Goal: Contribute content: Add original content to the website for others to see

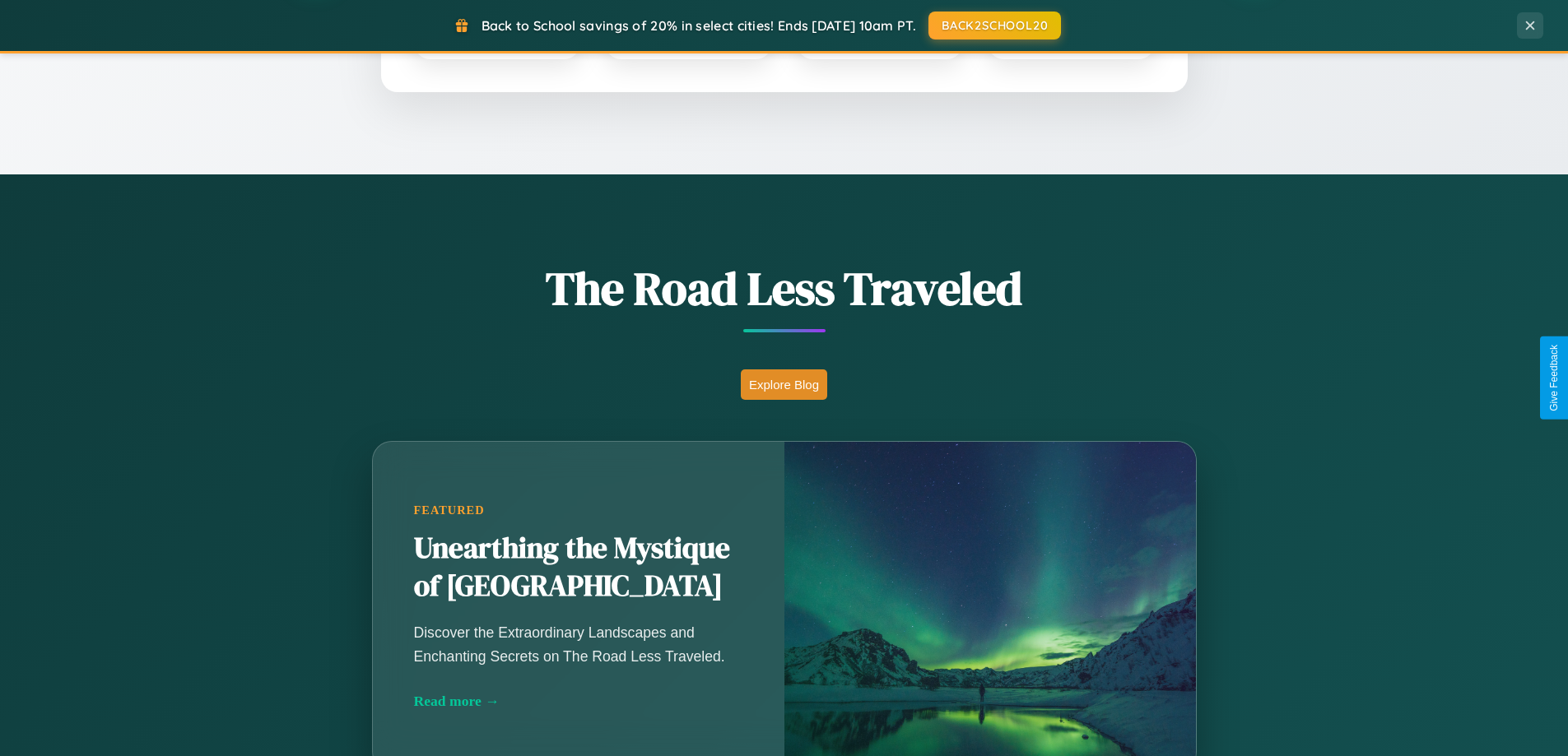
scroll to position [1132, 0]
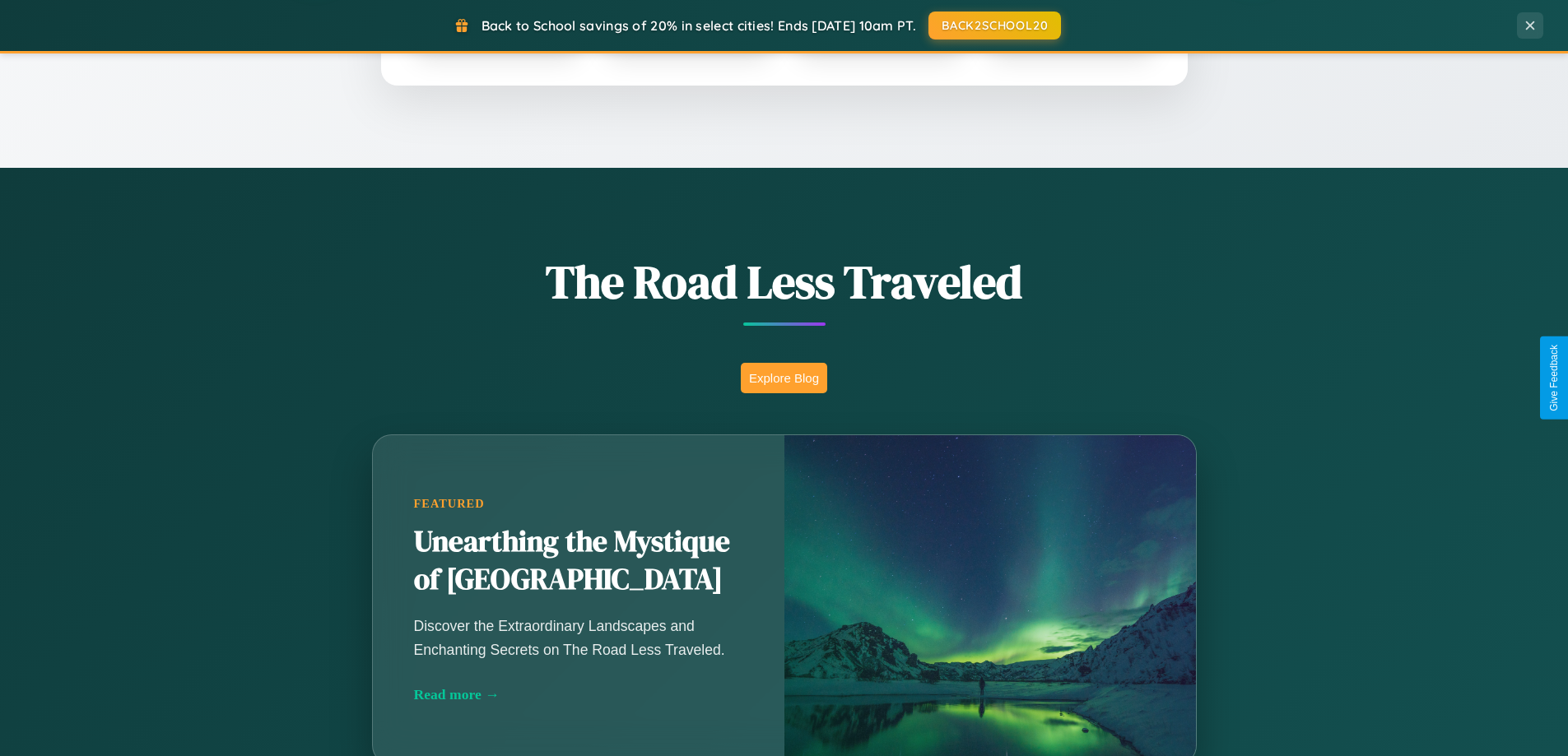
click at [784, 378] on button "Explore Blog" at bounding box center [784, 378] width 86 height 30
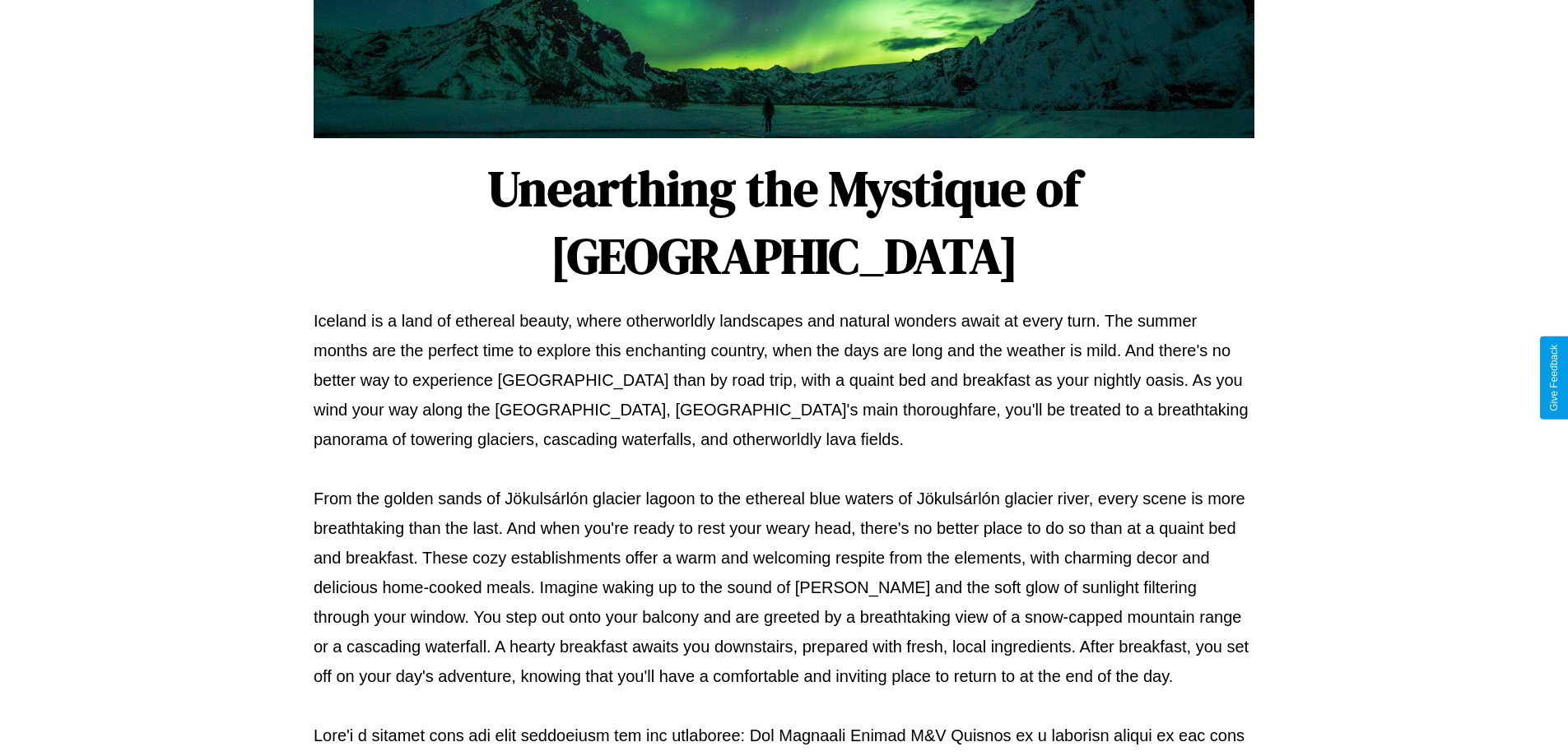
scroll to position [532, 0]
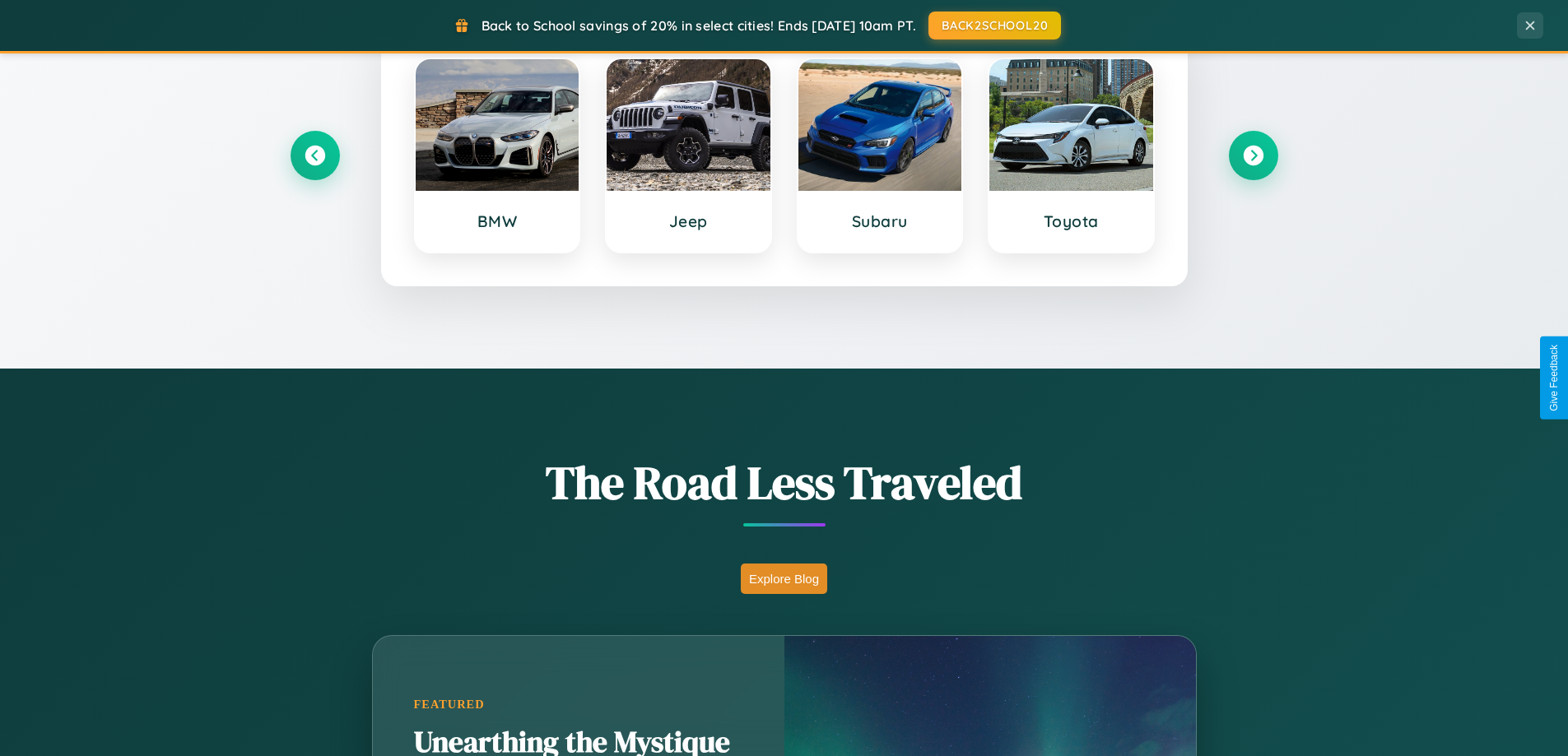
scroll to position [710, 0]
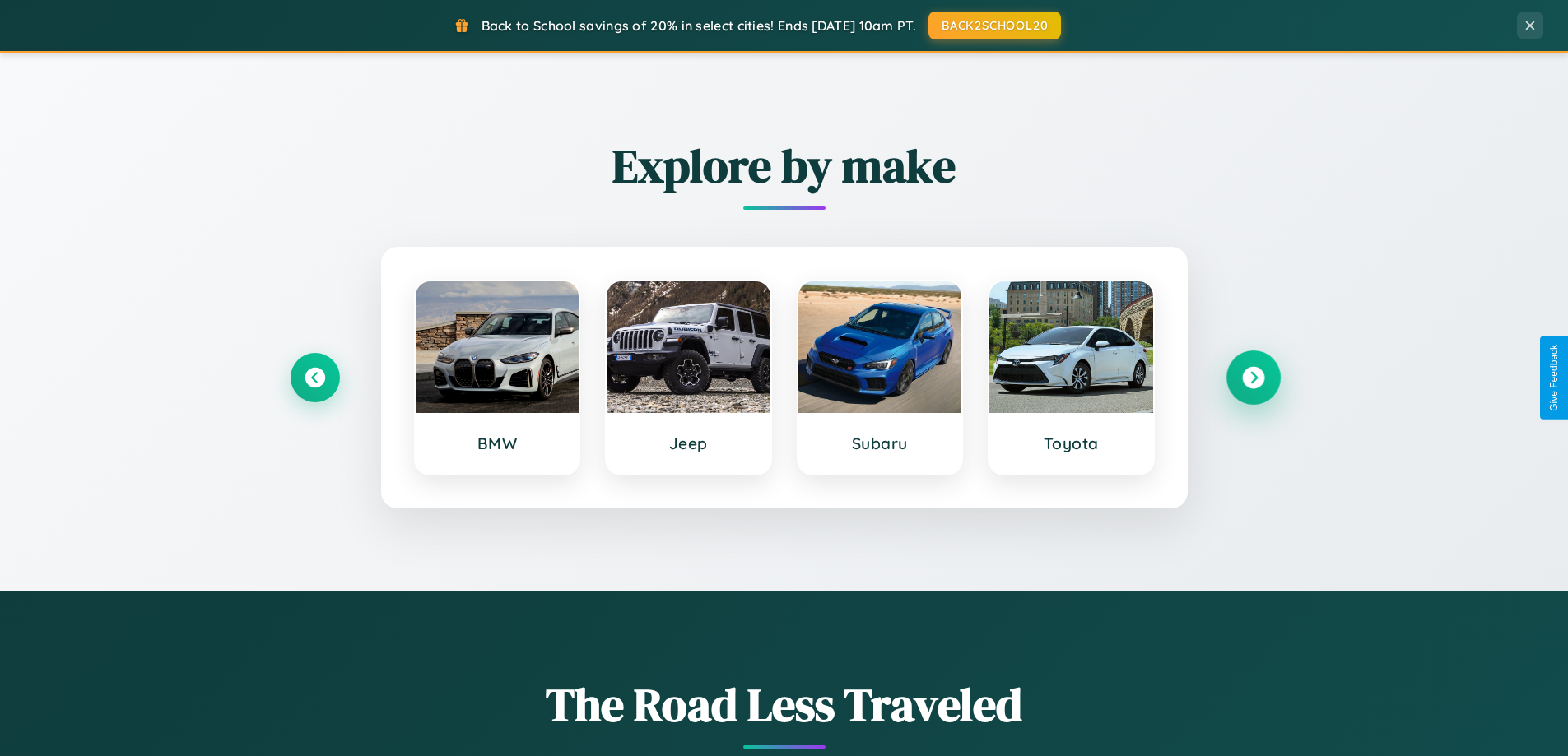
click at [1252, 378] on icon at bounding box center [1252, 378] width 22 height 22
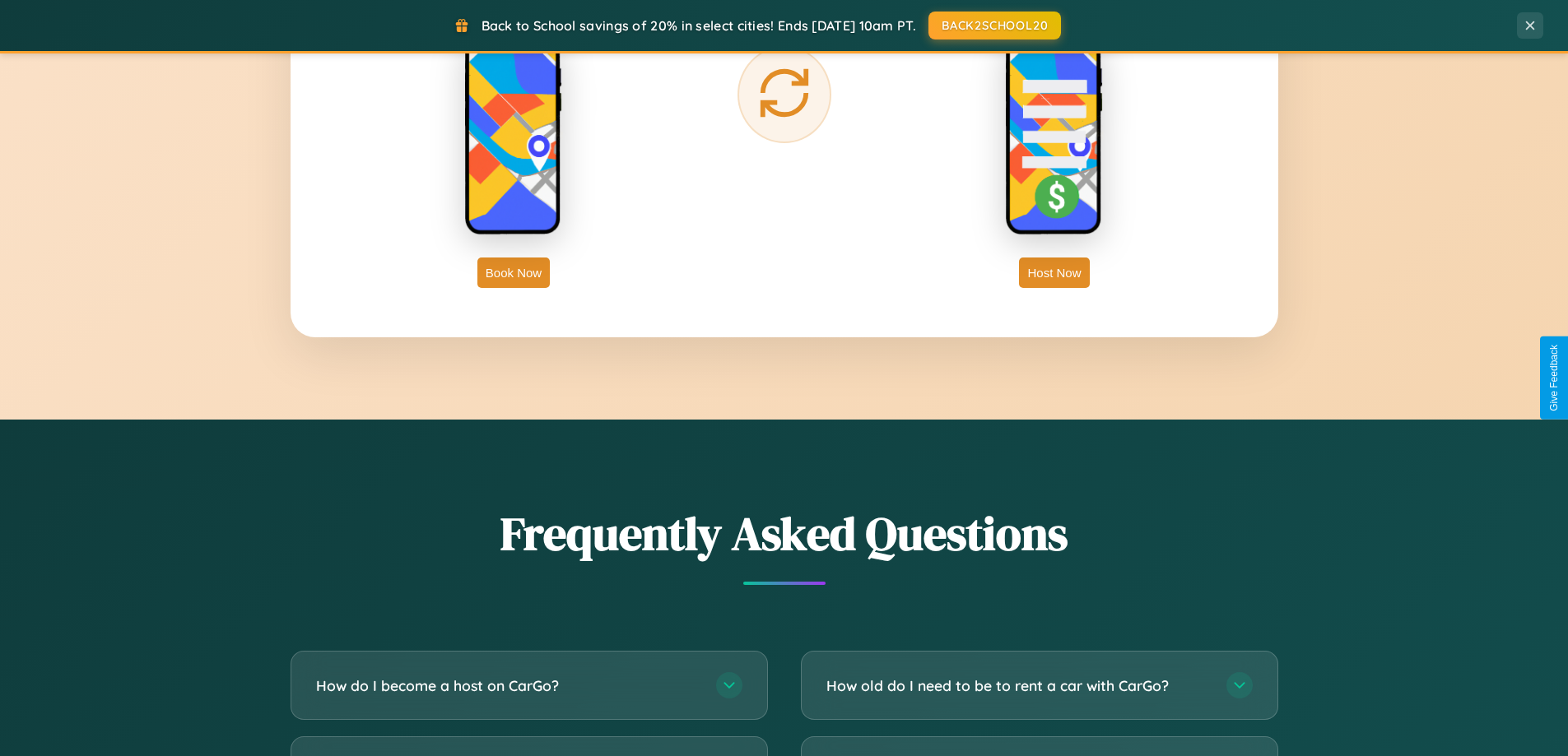
scroll to position [3165, 0]
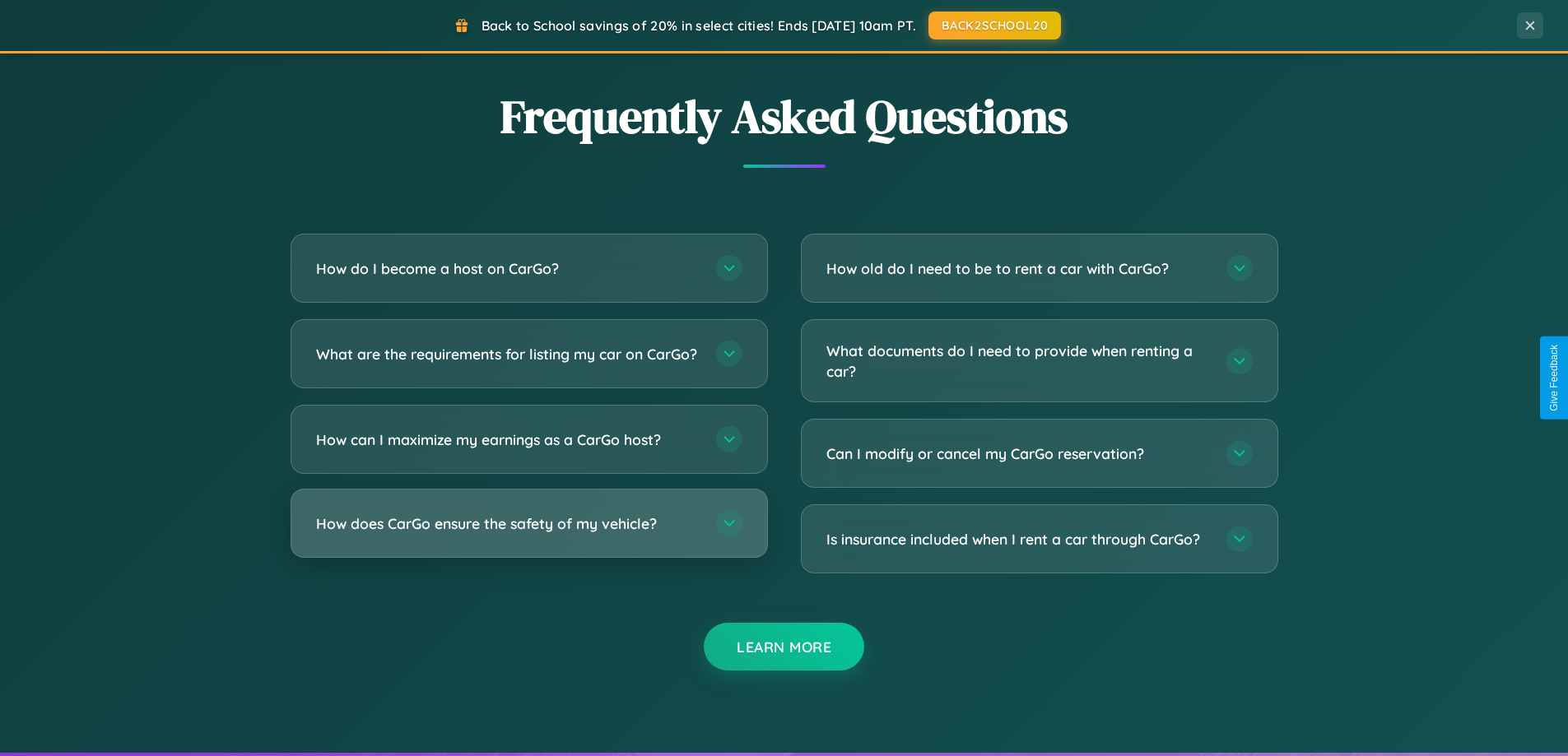
click at [529, 534] on h3 "How does CarGo ensure the safety of my vehicle?" at bounding box center [507, 523] width 384 height 20
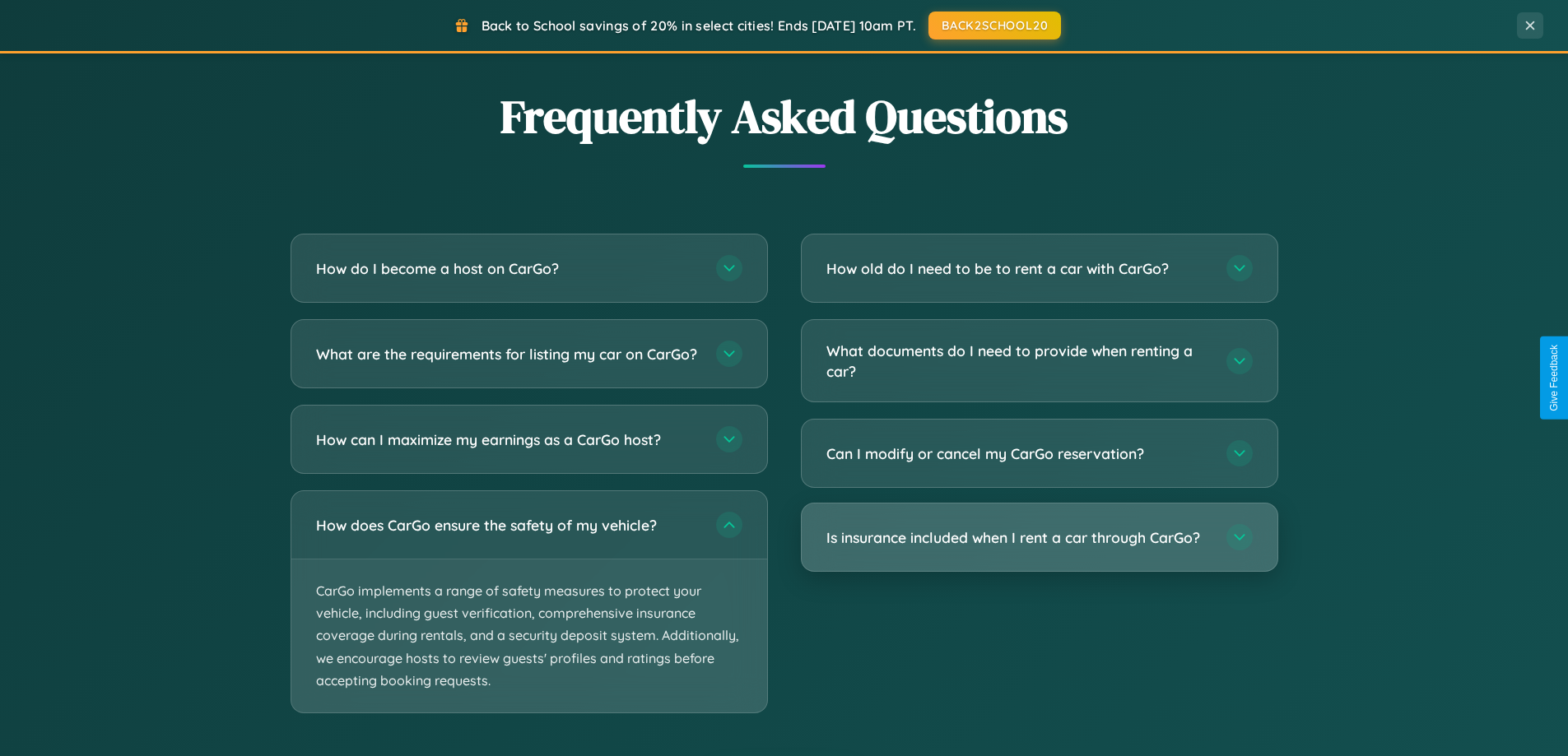
click at [1038, 538] on h3 "Is insurance included when I rent a car through CarGo?" at bounding box center [1018, 537] width 384 height 20
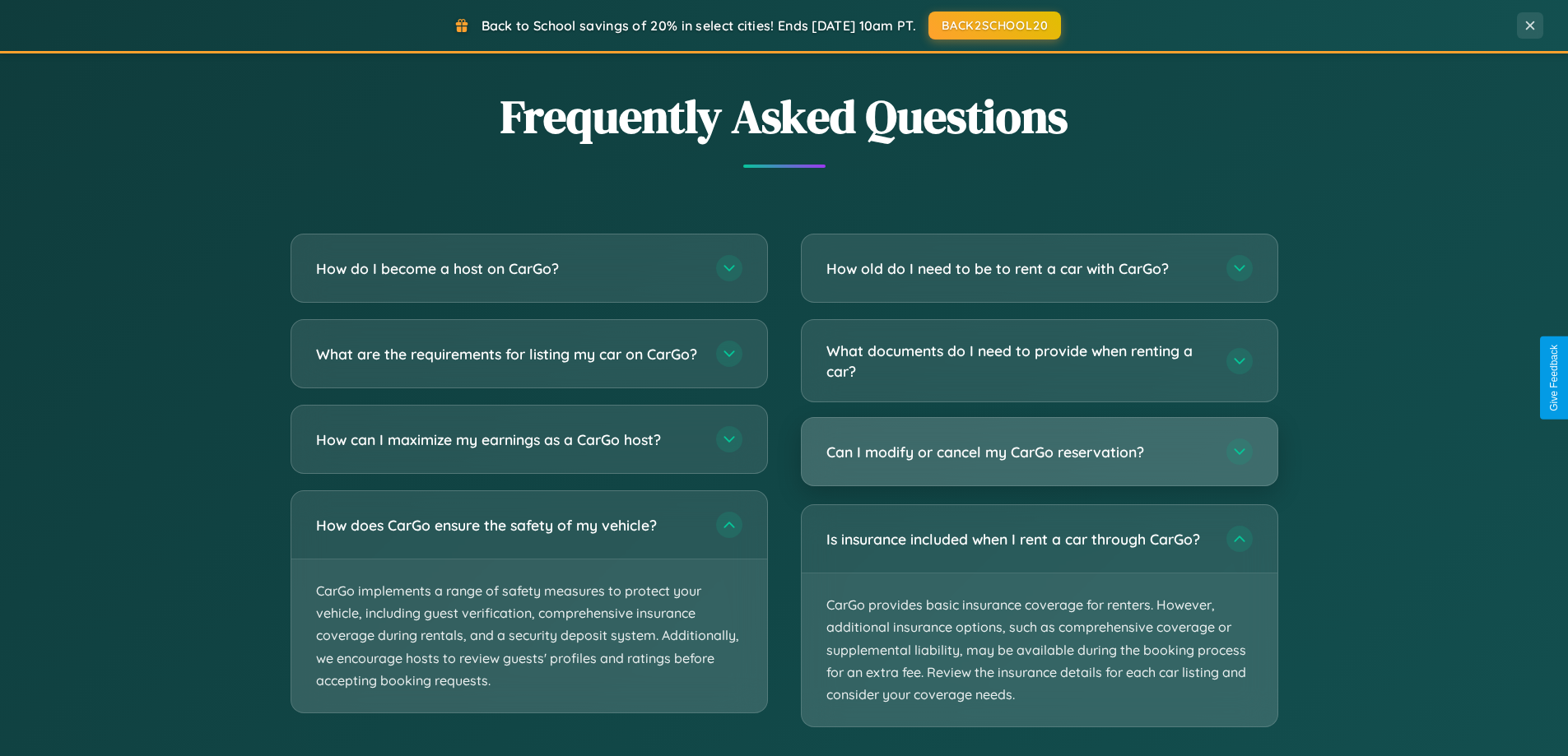
click at [1038, 453] on h3 "Can I modify or cancel my CarGo reservation?" at bounding box center [1018, 451] width 384 height 20
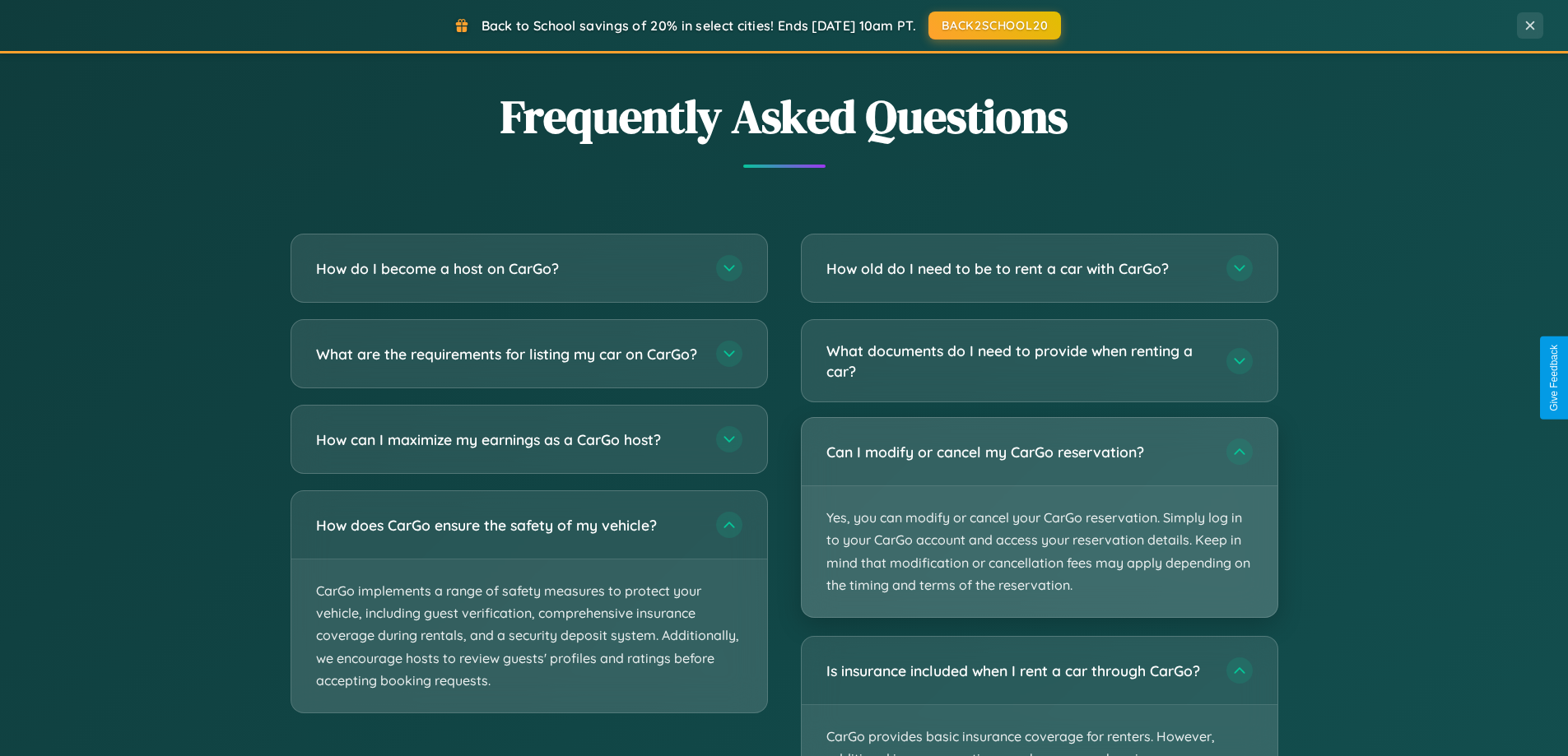
click at [1038, 518] on p "Yes, you can modify or cancel your CarGo reservation. Simply log in to your Car…" at bounding box center [1039, 551] width 476 height 131
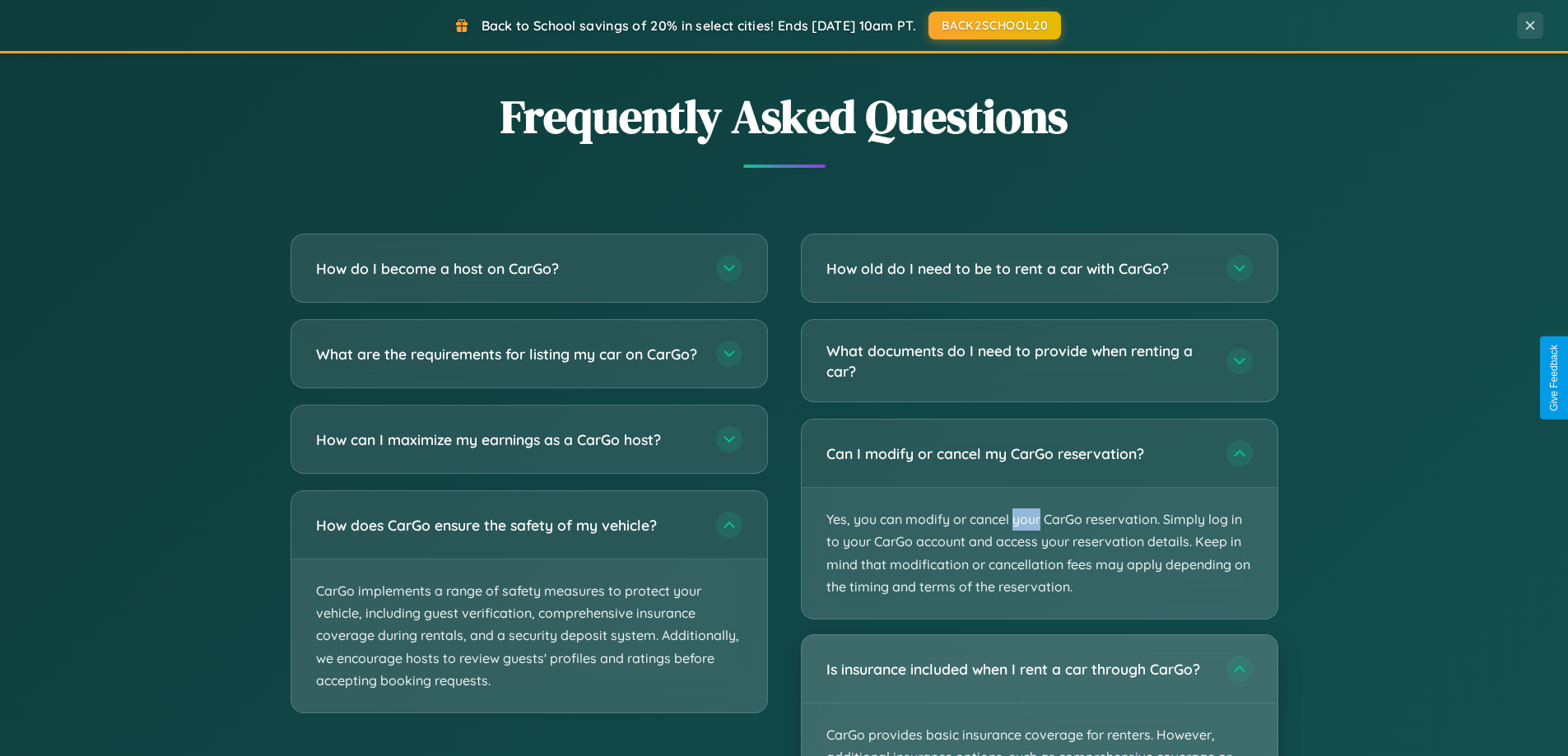
click at [1038, 695] on div "Is insurance included when I rent a car through CarGo?" at bounding box center [1039, 669] width 476 height 68
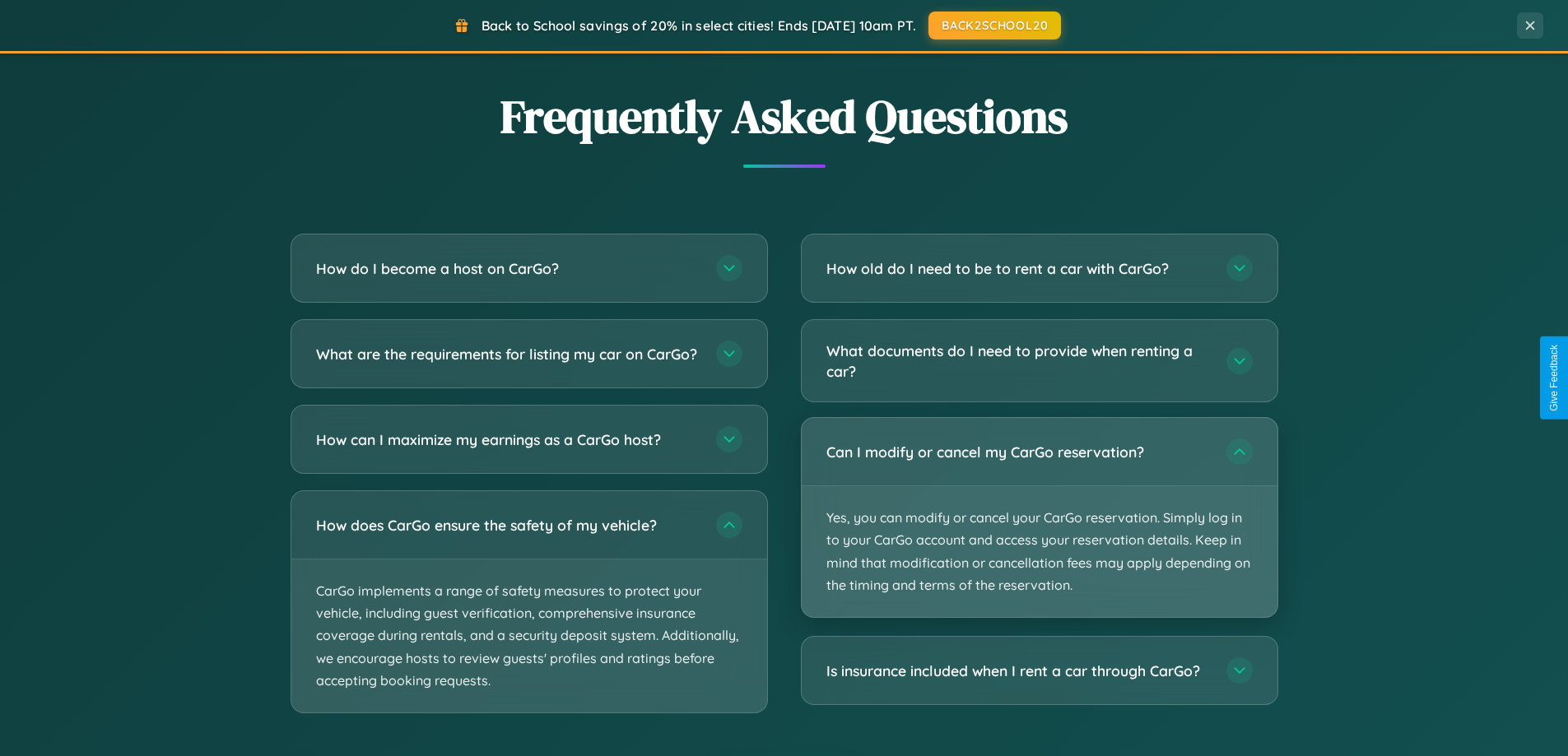
click at [1038, 518] on p "Yes, you can modify or cancel your CarGo reservation. Simply log in to your Car…" at bounding box center [1039, 551] width 476 height 131
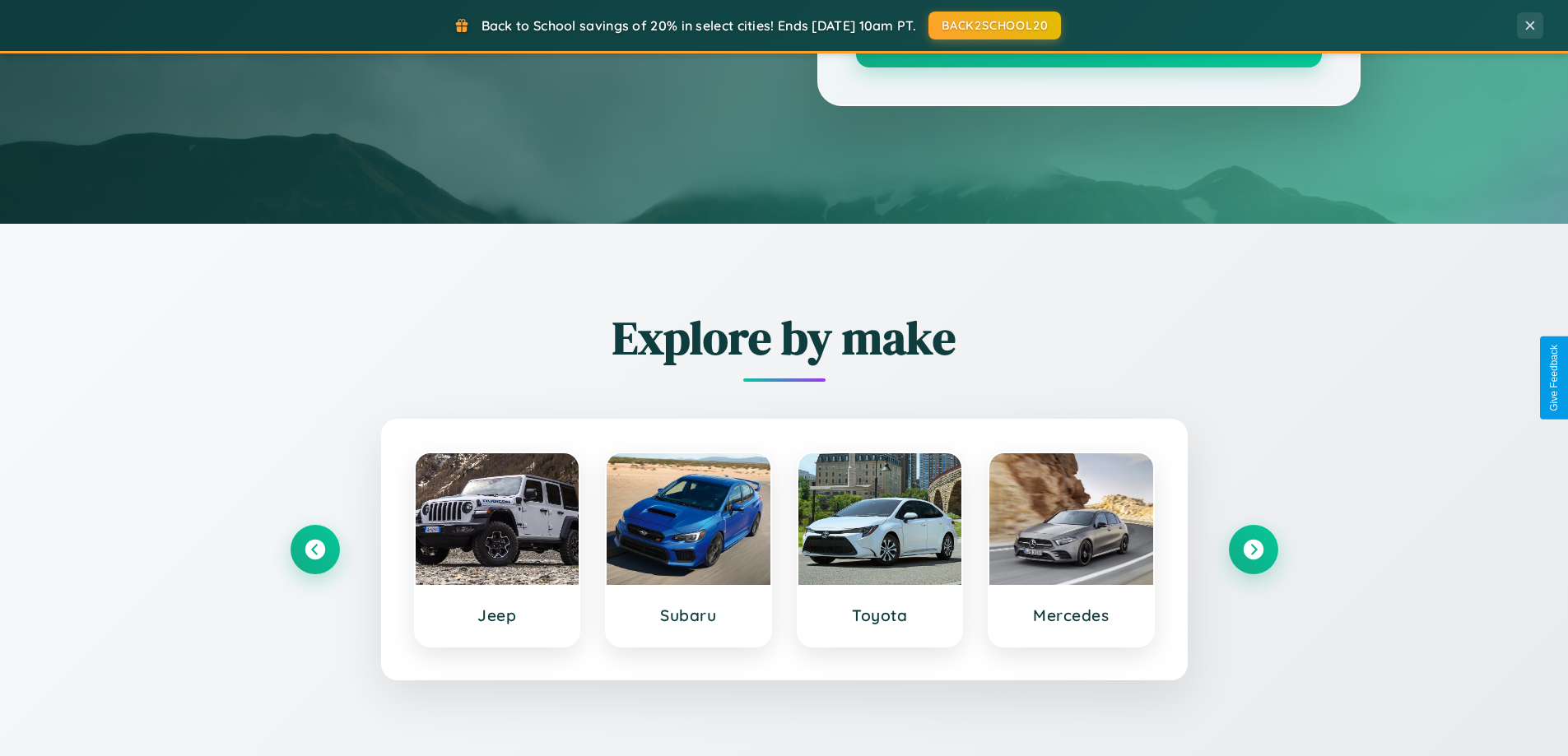
scroll to position [0, 0]
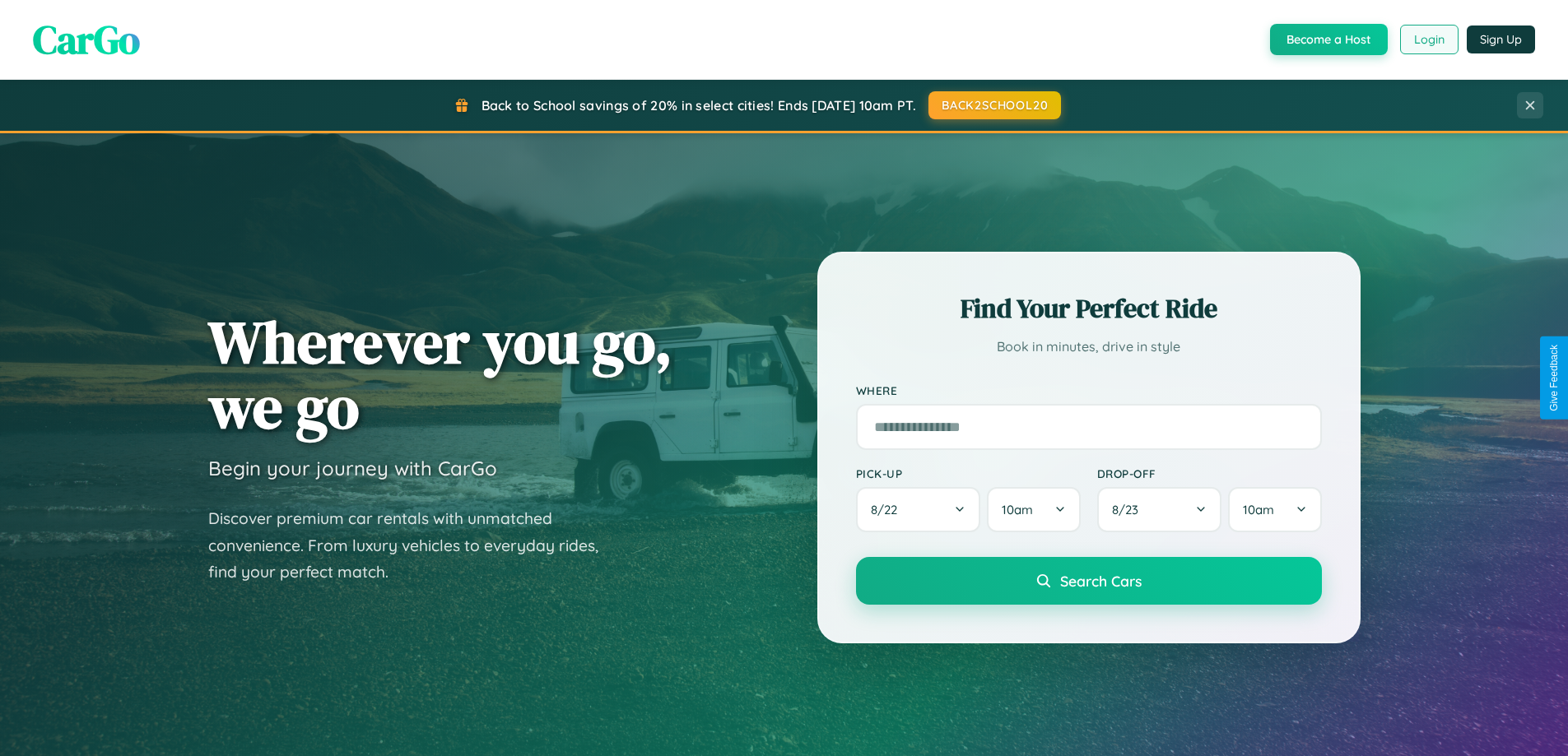
click at [1428, 40] on button "Login" at bounding box center [1429, 39] width 58 height 30
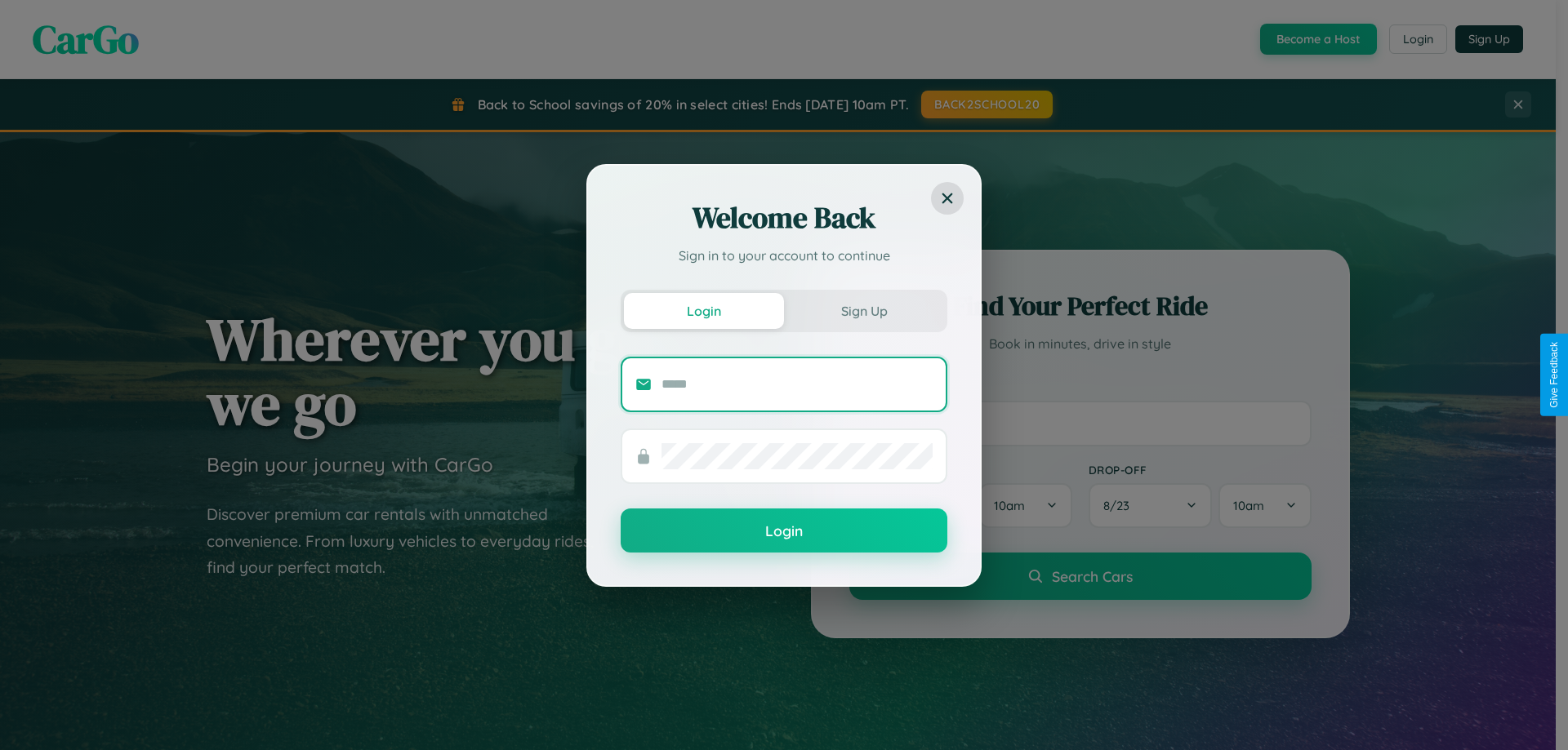
click at [796, 383] on input "text" at bounding box center [796, 384] width 271 height 26
type input "**********"
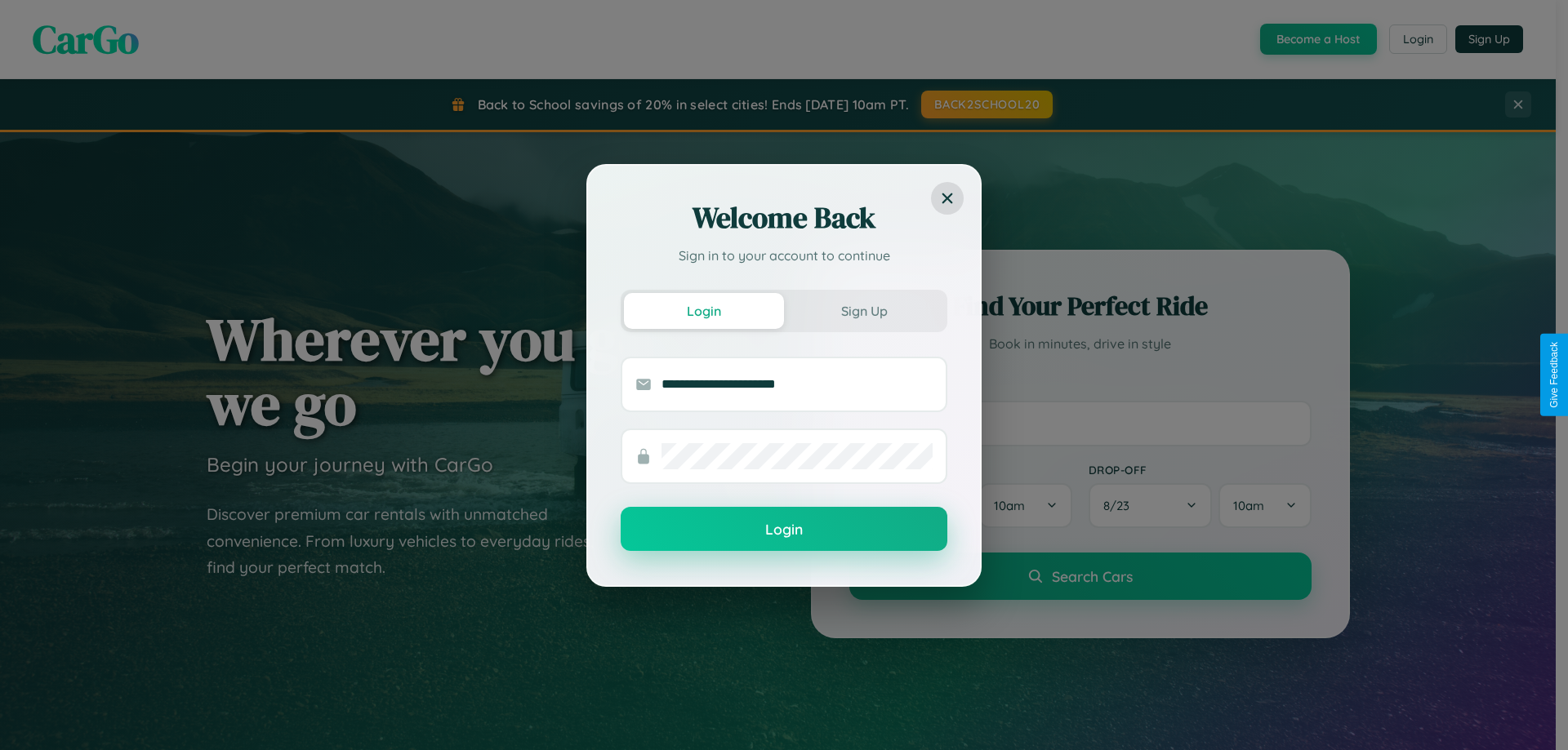
click at [784, 530] on button "Login" at bounding box center [784, 529] width 327 height 44
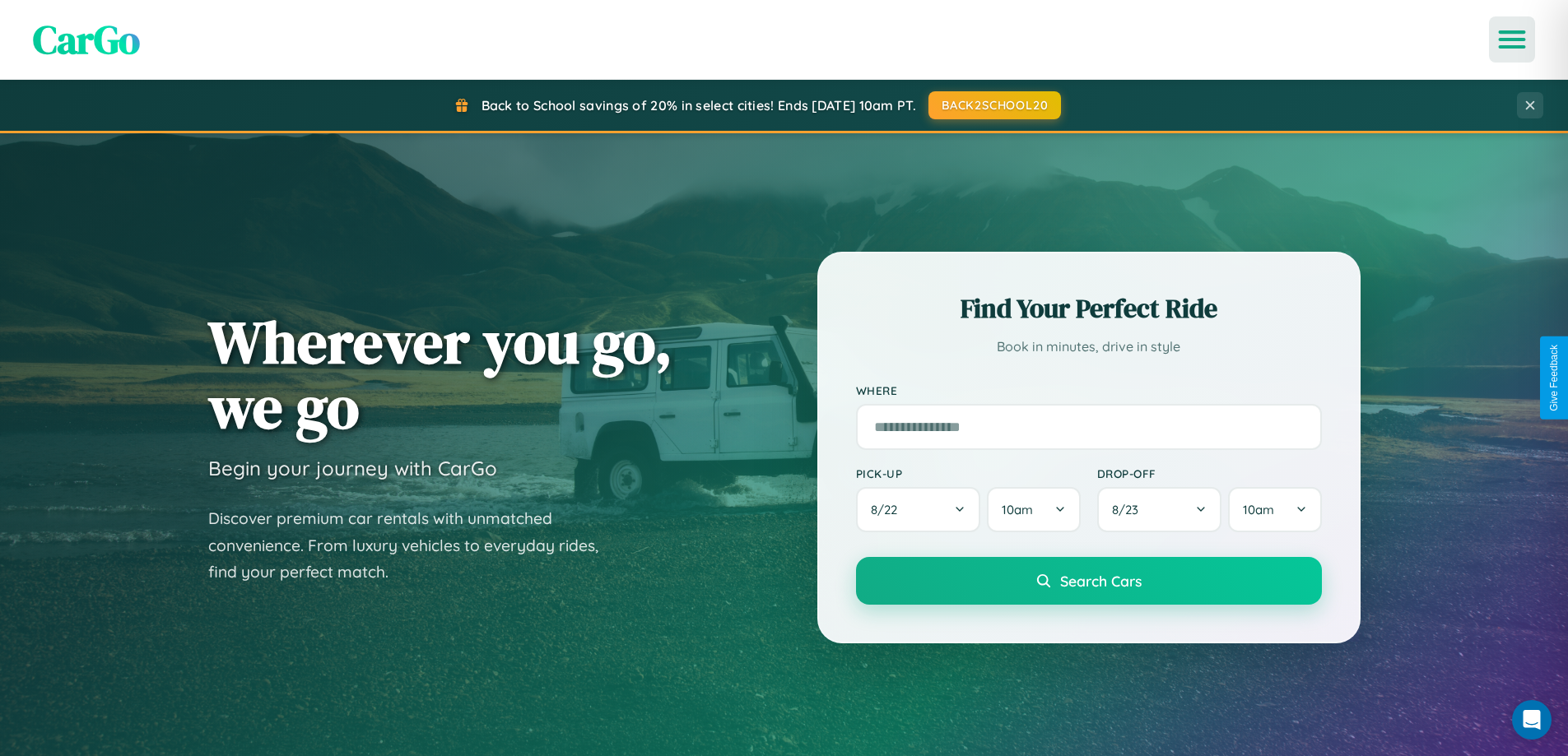
click at [1512, 40] on icon "Open menu" at bounding box center [1512, 39] width 24 height 15
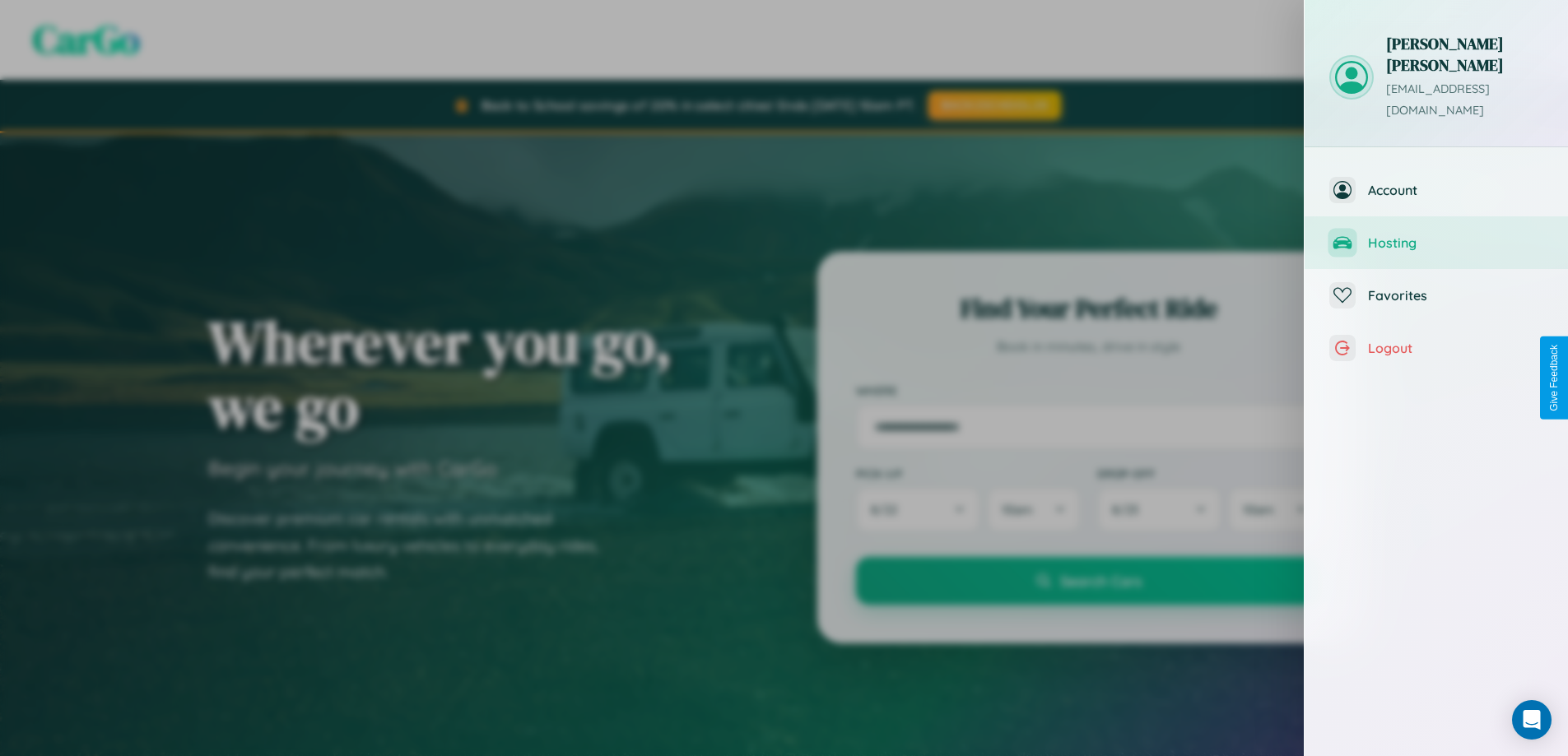
click at [1436, 234] on span "Hosting" at bounding box center [1455, 242] width 175 height 16
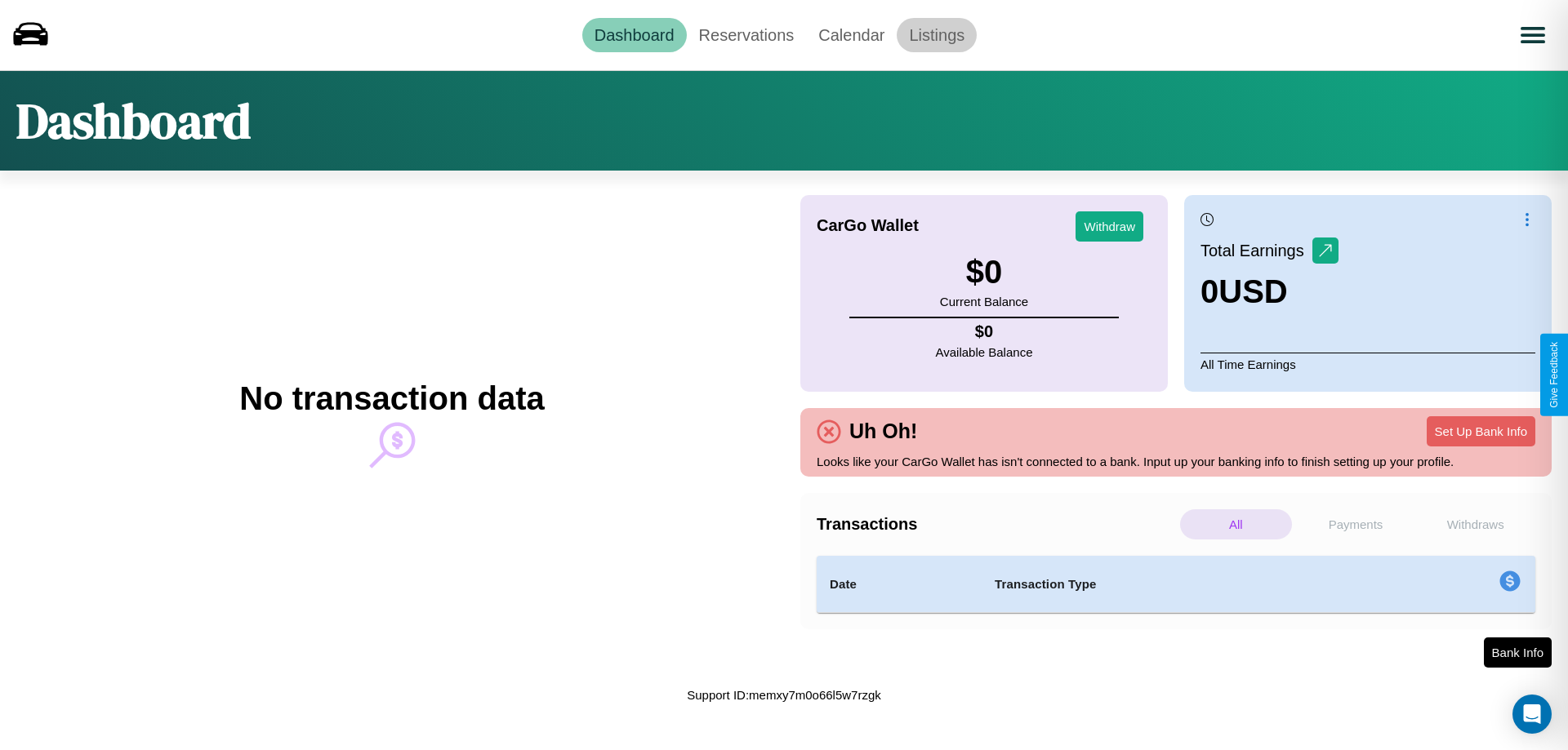
click at [937, 35] on link "Listings" at bounding box center [936, 36] width 80 height 35
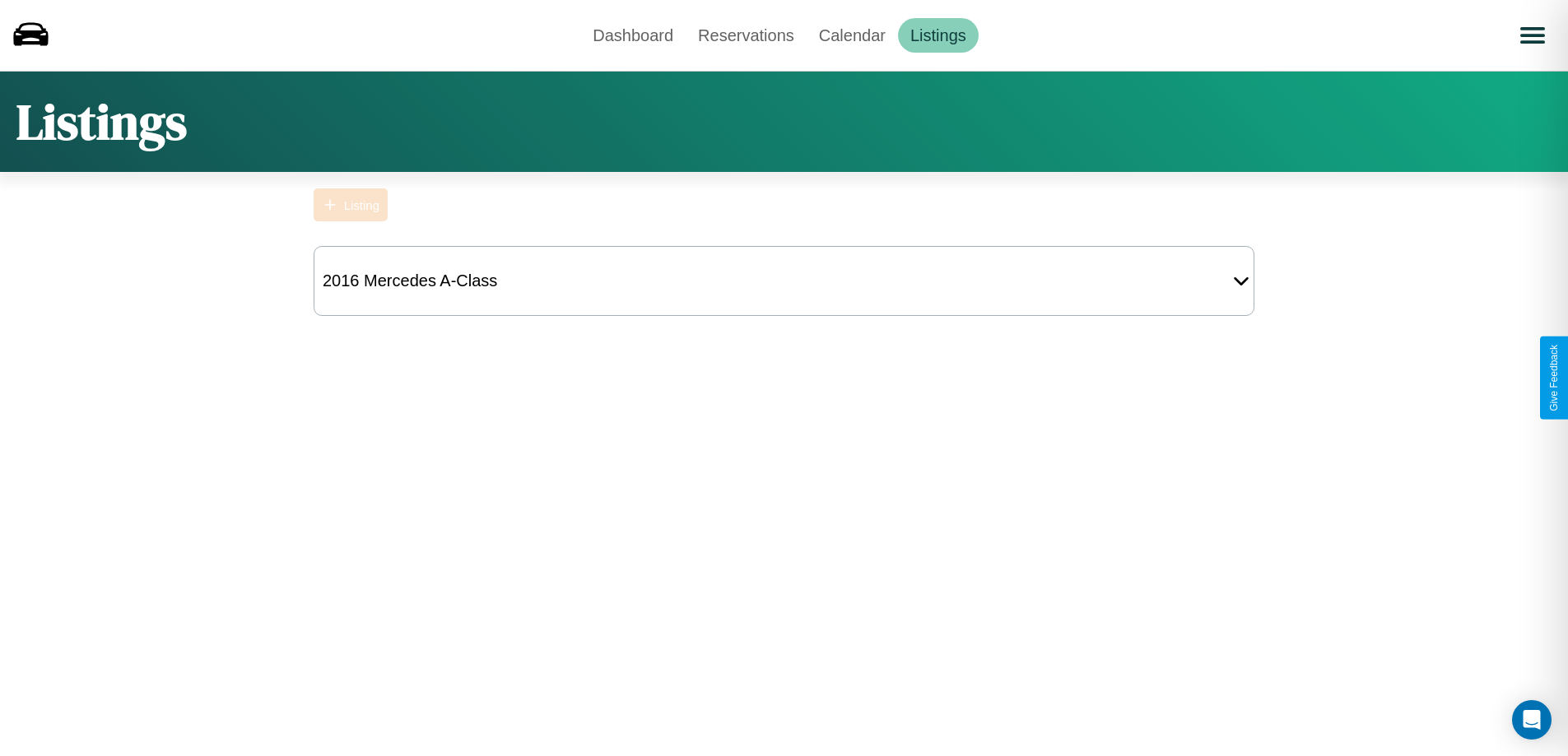
click at [351, 205] on div "Listing" at bounding box center [361, 205] width 36 height 14
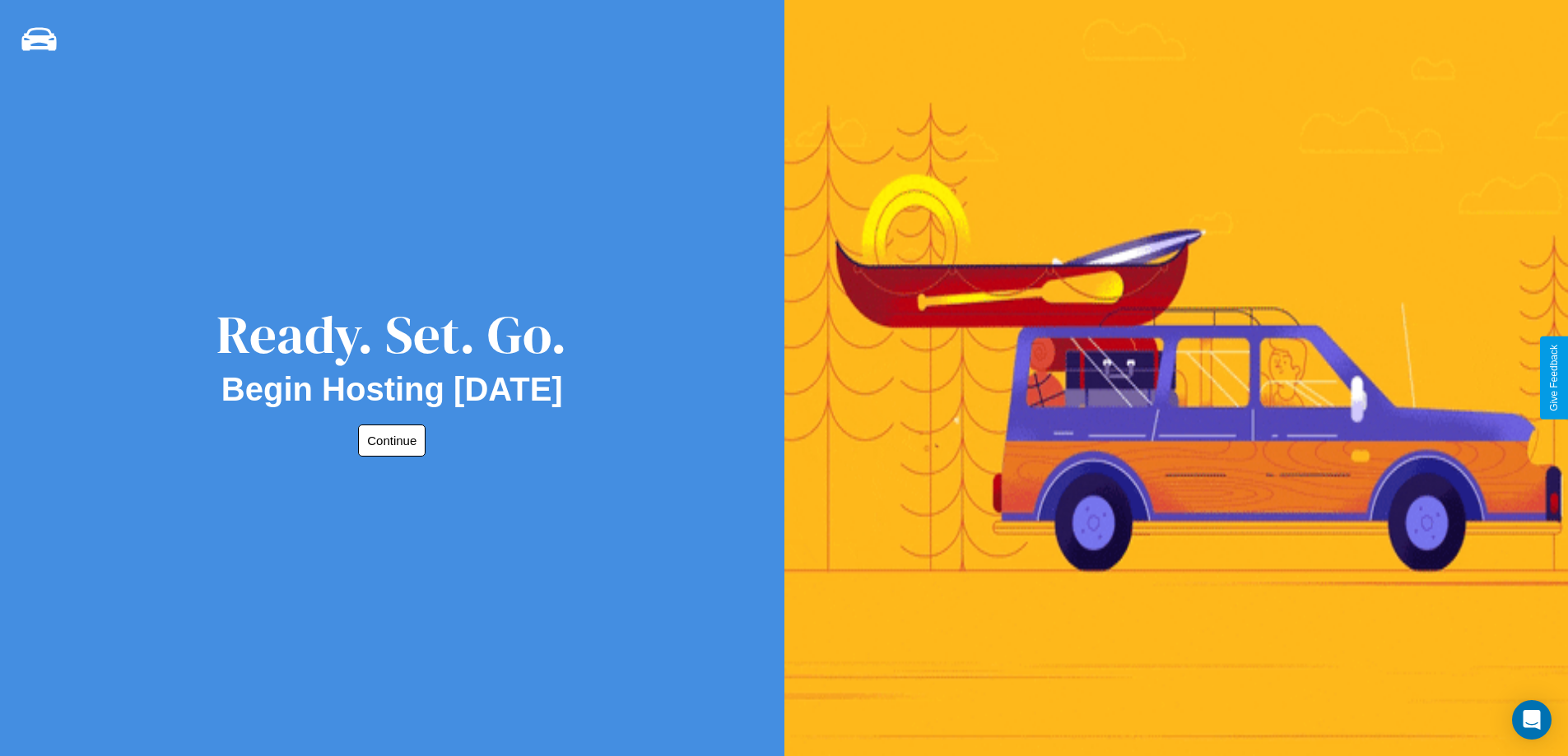
click at [388, 440] on button "Continue" at bounding box center [392, 439] width 68 height 32
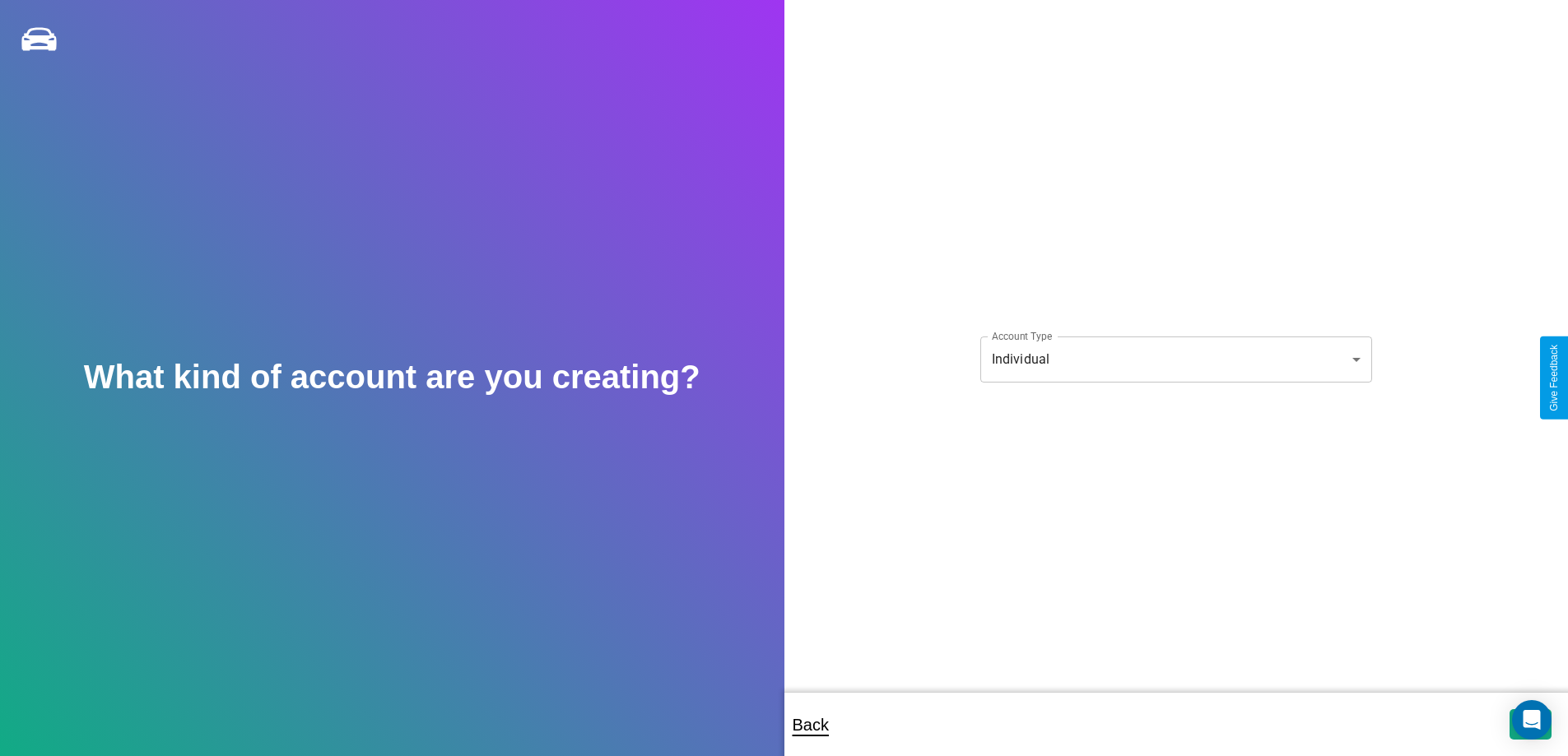
click at [1175, 359] on body "**********" at bounding box center [784, 389] width 1568 height 778
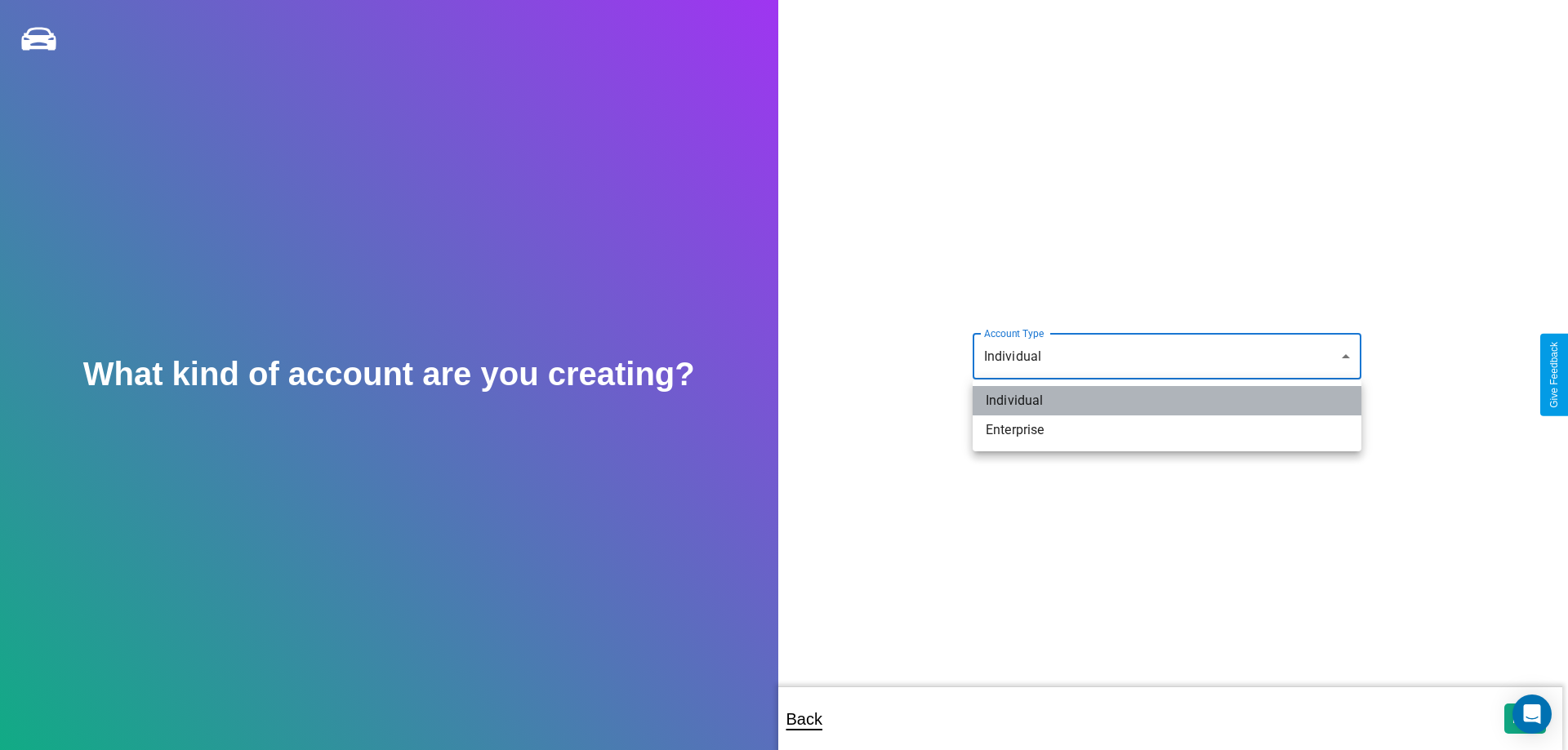
click at [1166, 400] on li "Individual" at bounding box center [1166, 400] width 388 height 30
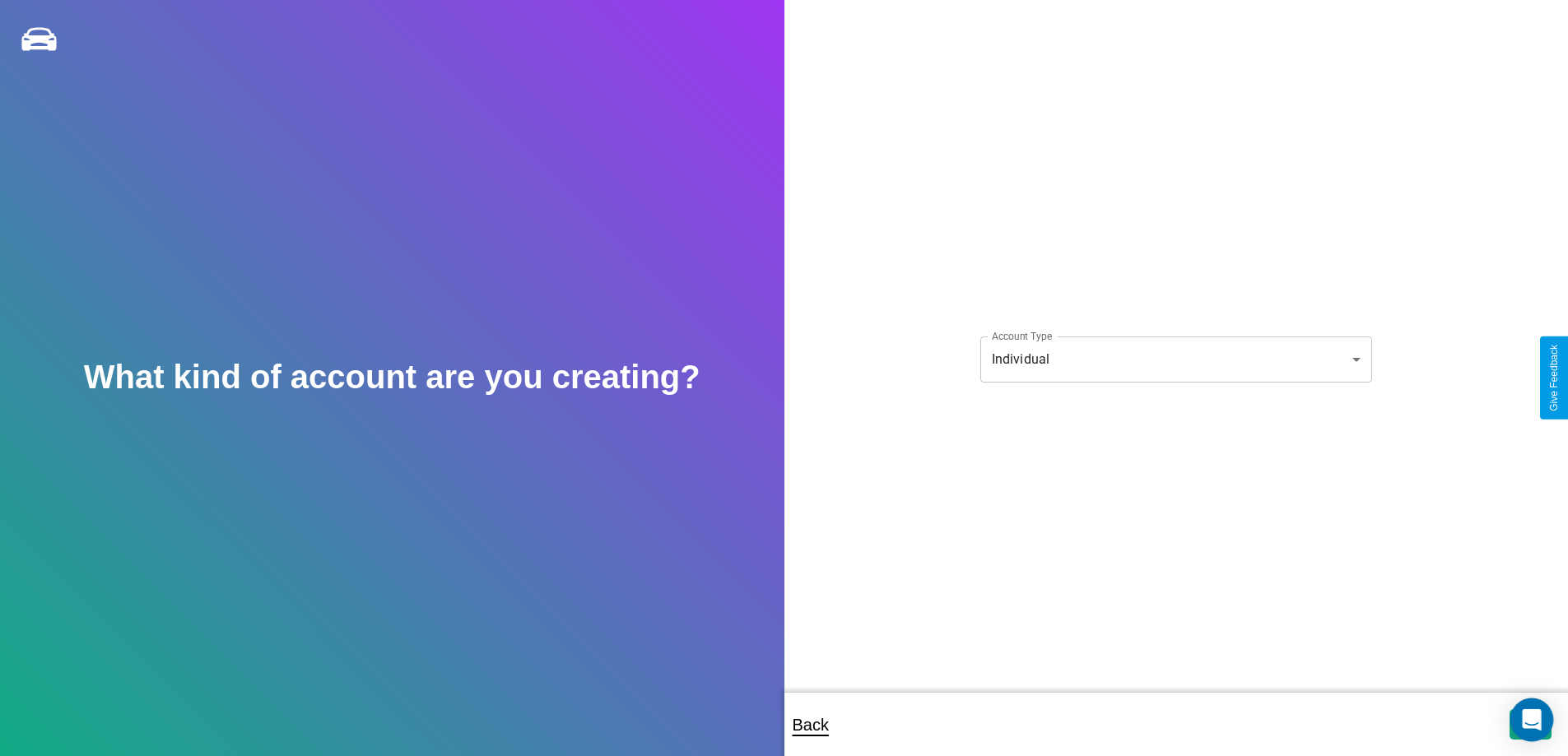
click at [1530, 724] on icon "Open Intercom Messenger" at bounding box center [1531, 720] width 19 height 21
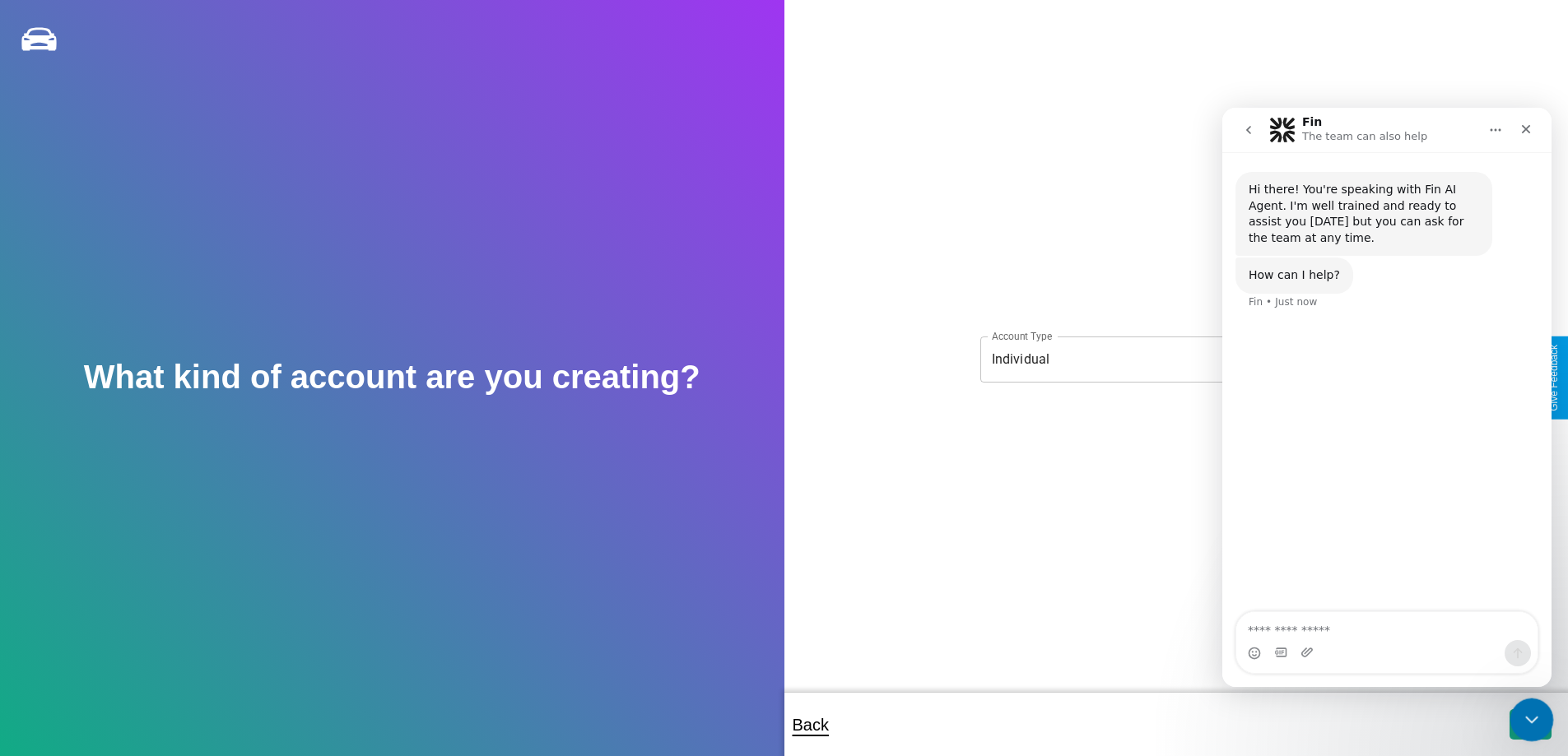
click at [1527, 720] on icon "Close Intercom Messenger" at bounding box center [1529, 717] width 19 height 19
